Goal: Share content

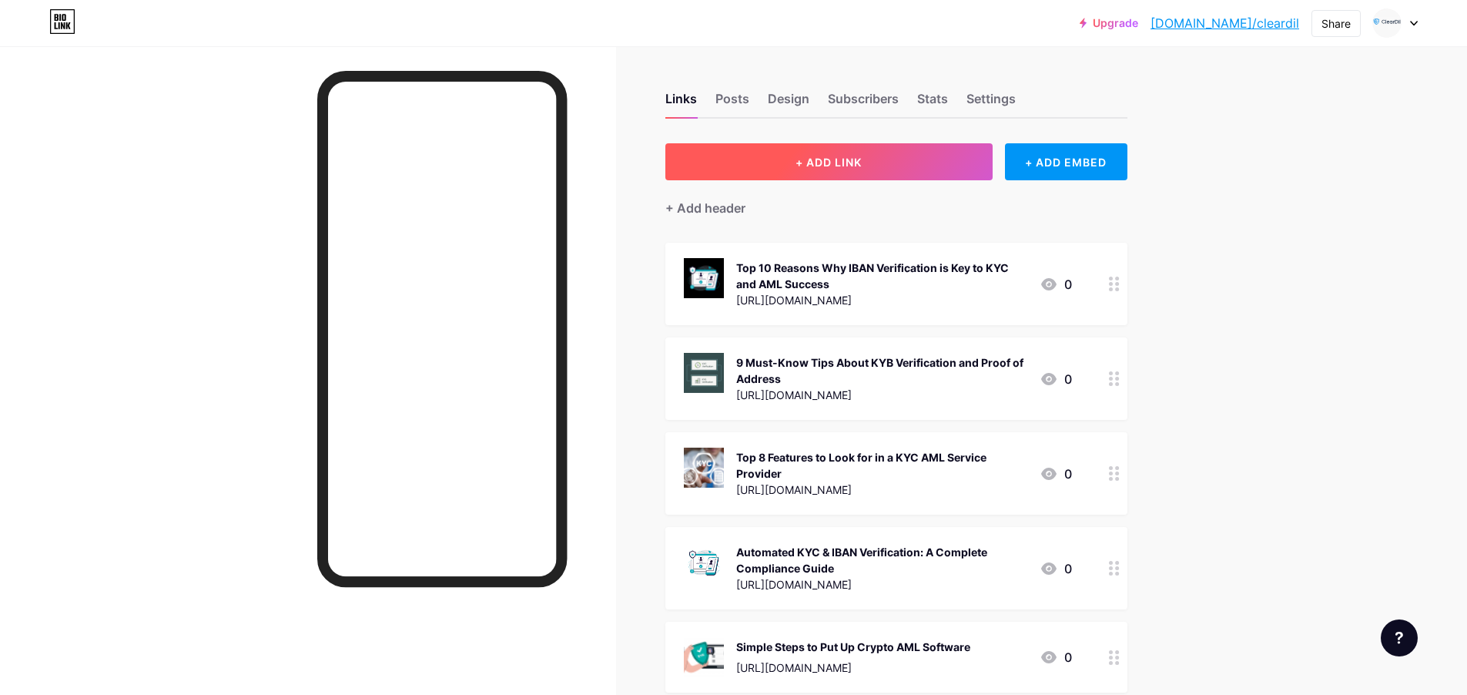
click at [876, 162] on button "+ ADD LINK" at bounding box center [828, 161] width 327 height 37
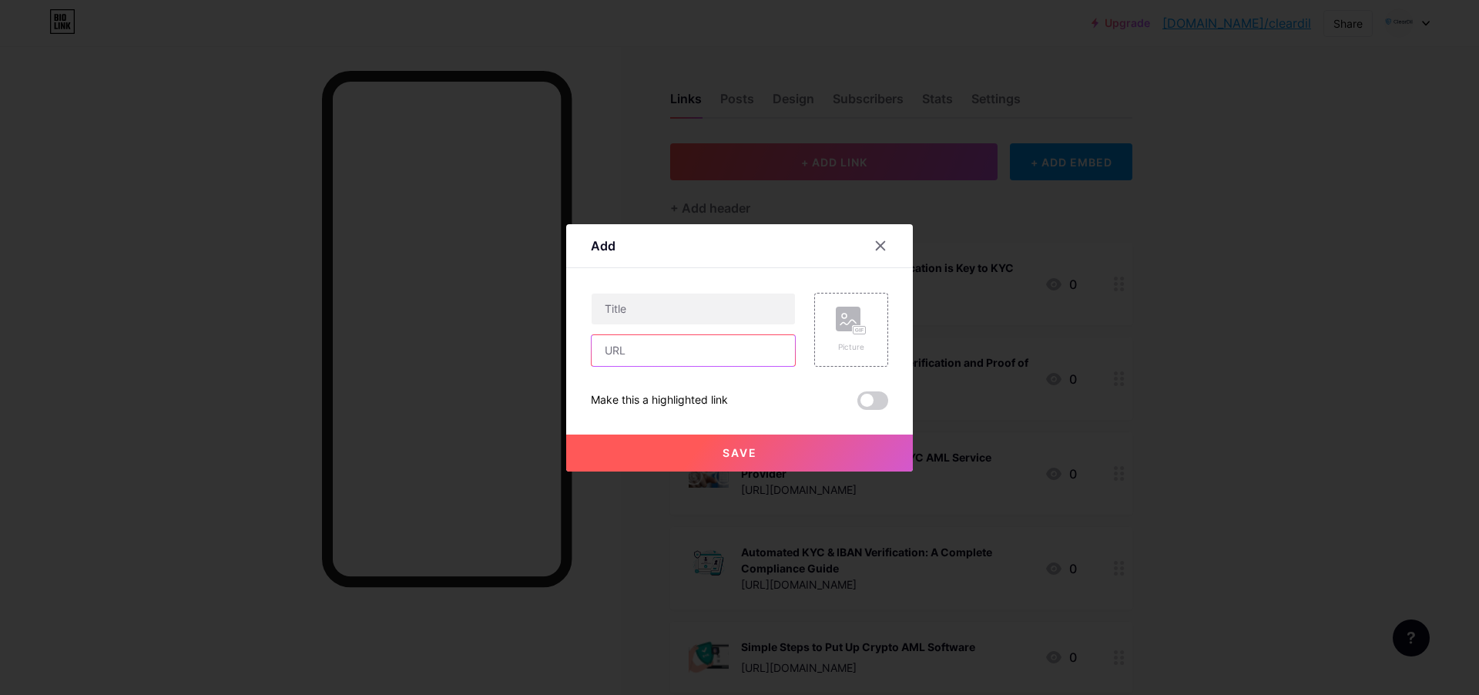
click at [668, 337] on input "text" at bounding box center [692, 350] width 203 height 31
click at [654, 294] on input "text" at bounding box center [692, 308] width 203 height 31
paste input "Top 10 KYC API Integrations That Boost Business Efficiency"
type input "Top 10 KYC API Integrations That Boost Business Efficiency"
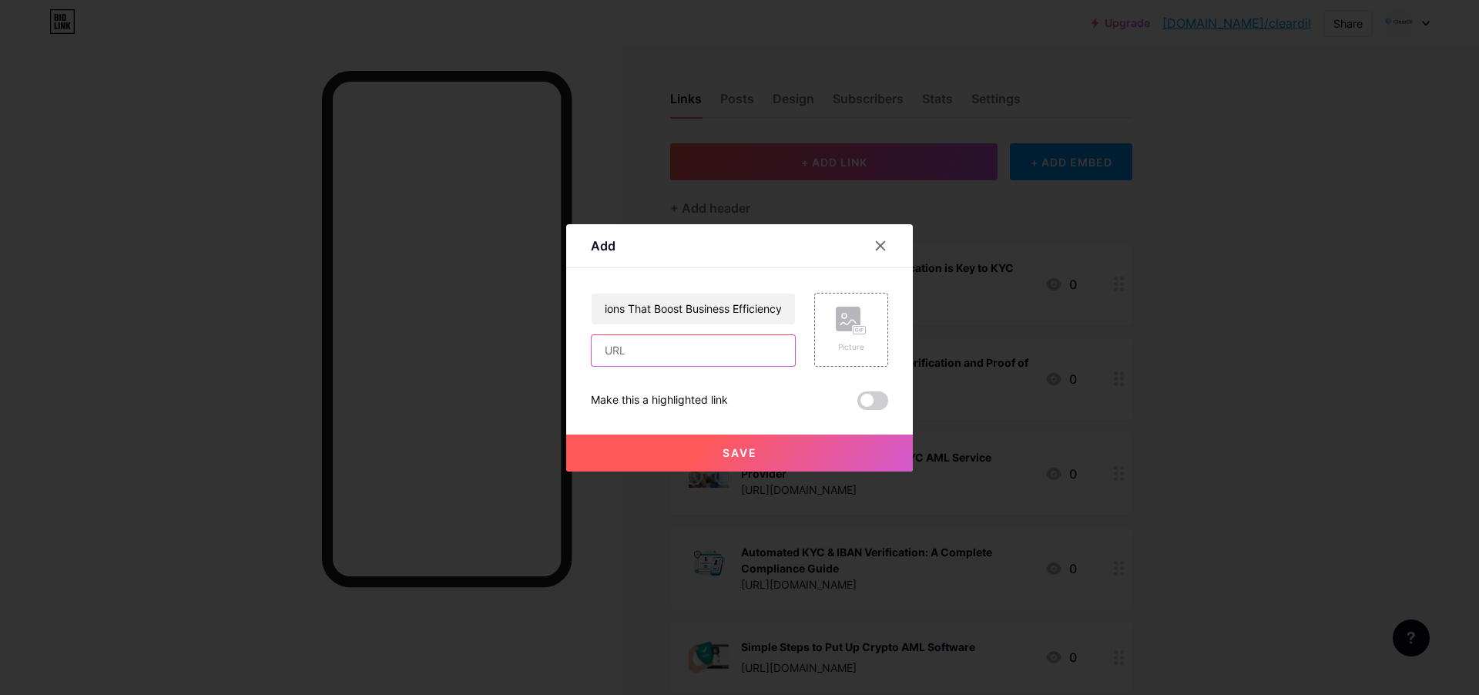
click at [668, 357] on input "text" at bounding box center [692, 350] width 203 height 31
paste input "[URL][DOMAIN_NAME]"
type input "[URL][DOMAIN_NAME]"
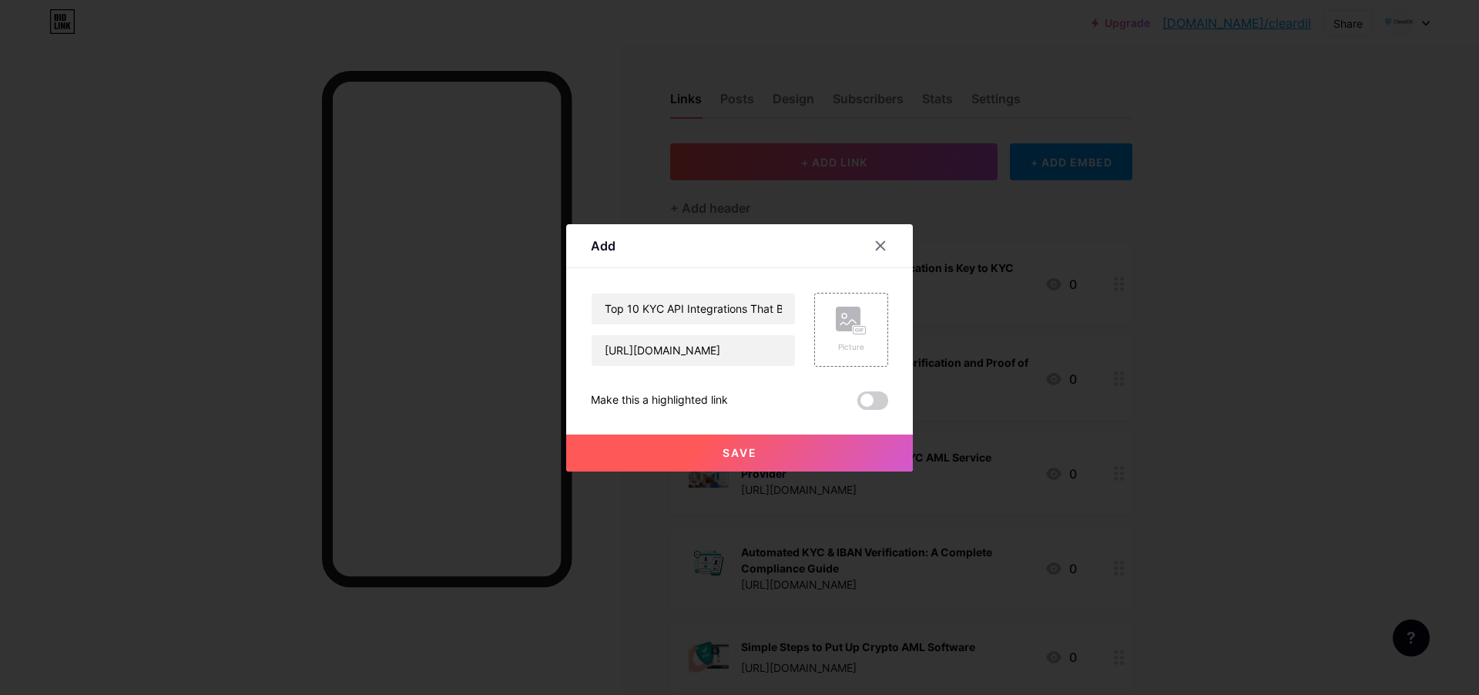
click at [746, 458] on span "Save" at bounding box center [739, 452] width 35 height 13
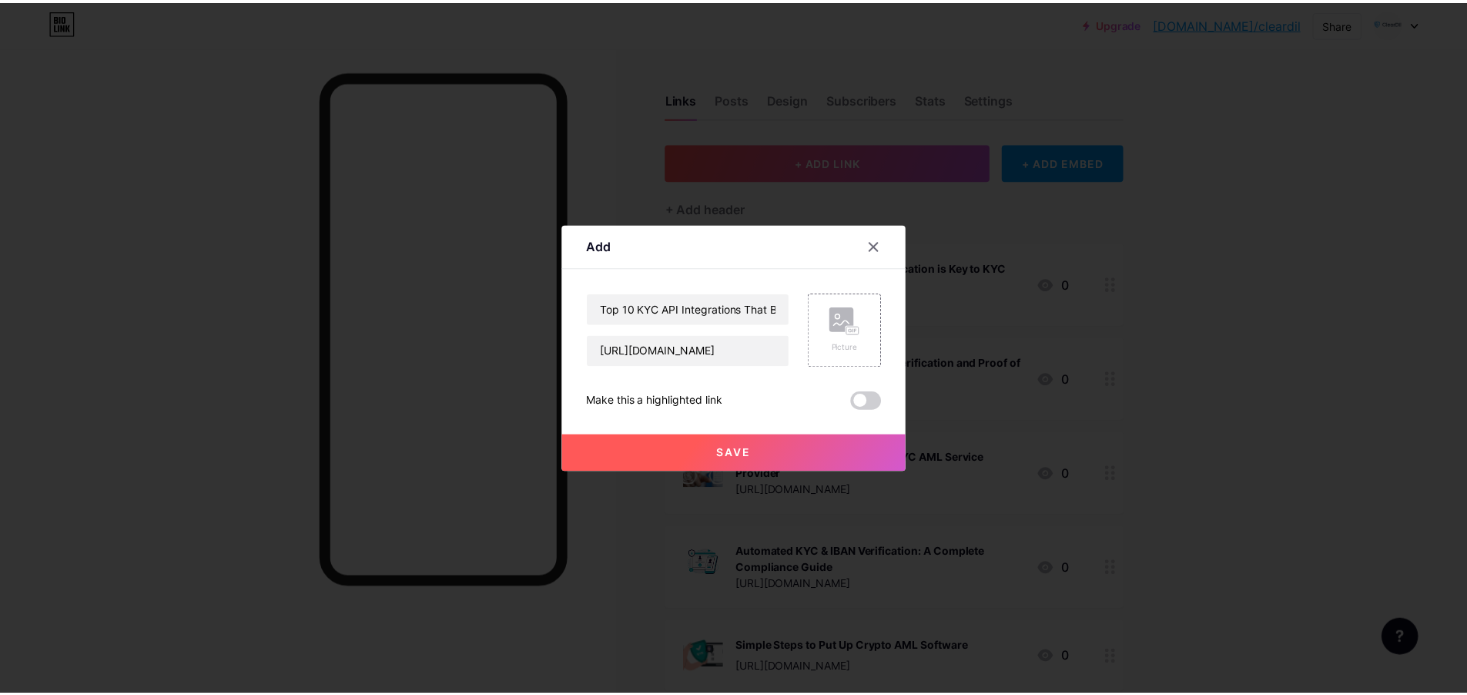
scroll to position [0, 0]
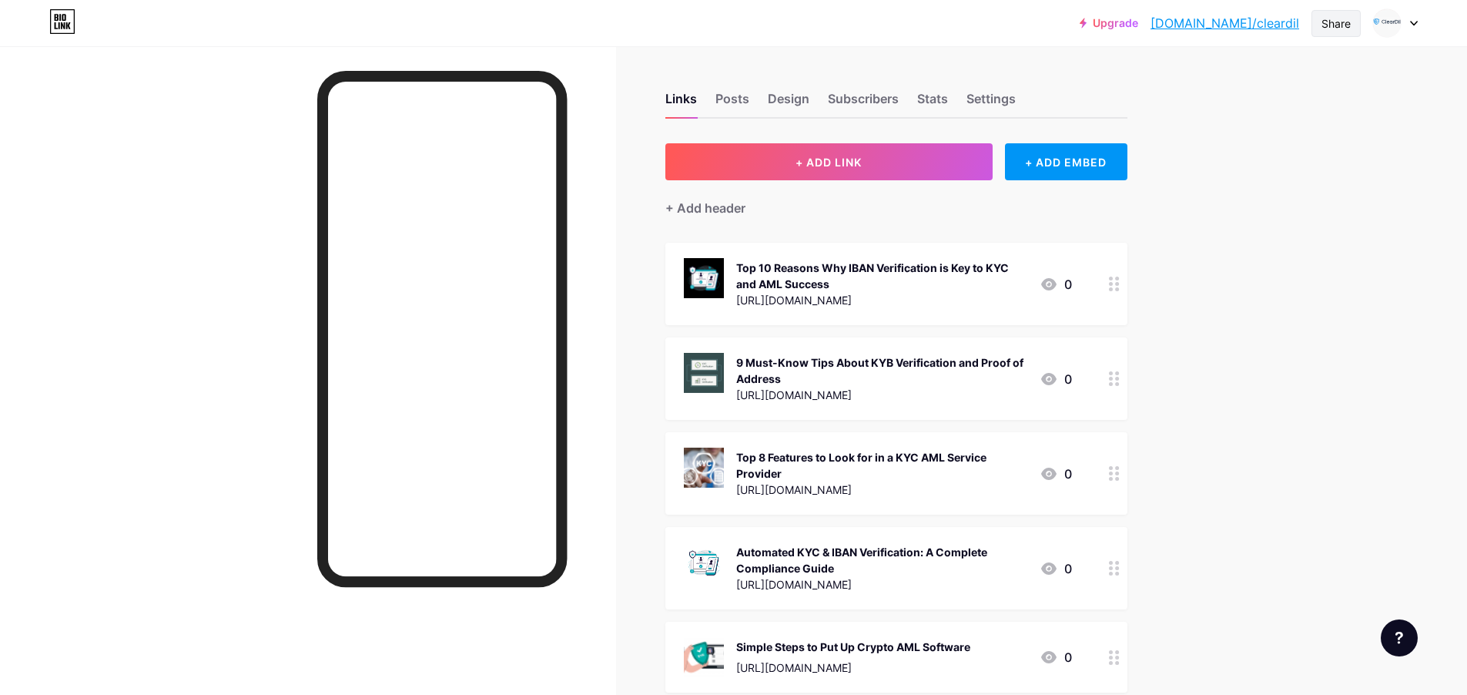
click at [1346, 28] on div "Share" at bounding box center [1335, 23] width 29 height 16
click at [1263, 73] on div "Copy link" at bounding box center [1244, 79] width 229 height 37
